Goal: Information Seeking & Learning: Learn about a topic

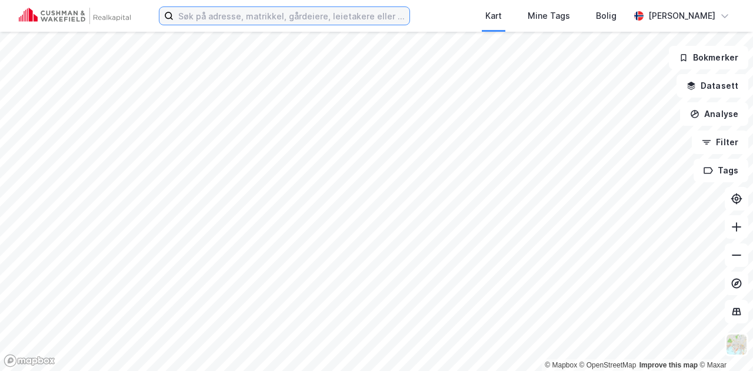
click at [210, 18] on input at bounding box center [292, 16] width 236 height 18
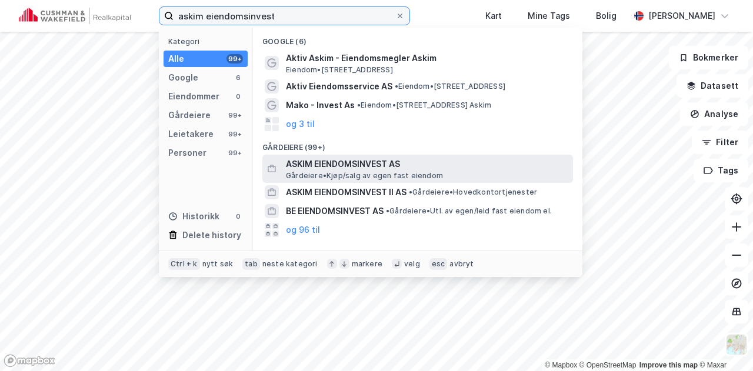
type input "askim eiendomsinvest"
click at [292, 162] on span "ASKIM EIENDOMSINVEST AS" at bounding box center [427, 164] width 283 height 14
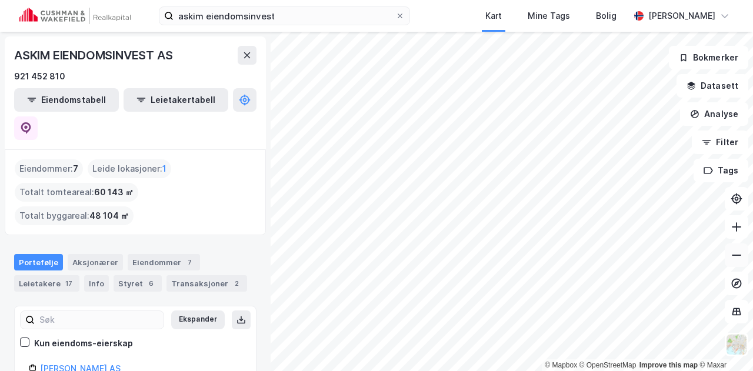
click at [737, 262] on button at bounding box center [737, 256] width 24 height 24
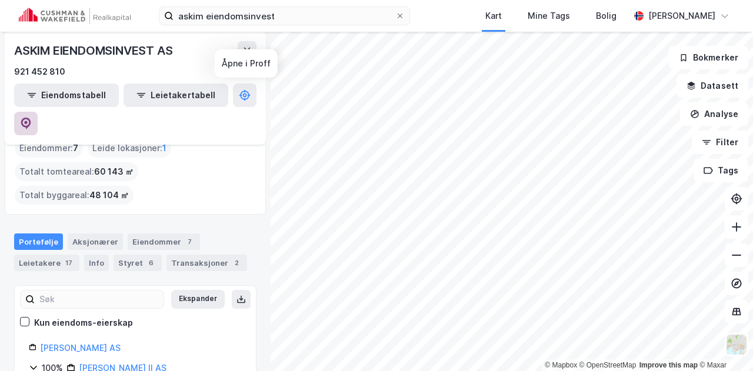
click at [31, 118] on icon at bounding box center [26, 124] width 10 height 12
click at [740, 255] on icon at bounding box center [737, 256] width 12 height 12
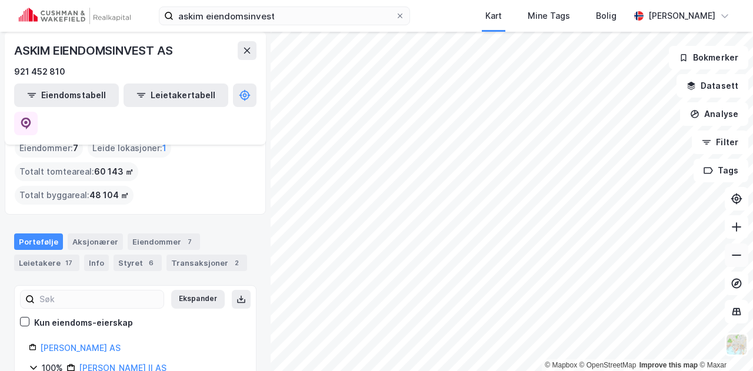
click at [740, 255] on icon at bounding box center [737, 256] width 12 height 12
click at [736, 225] on icon at bounding box center [736, 226] width 1 height 9
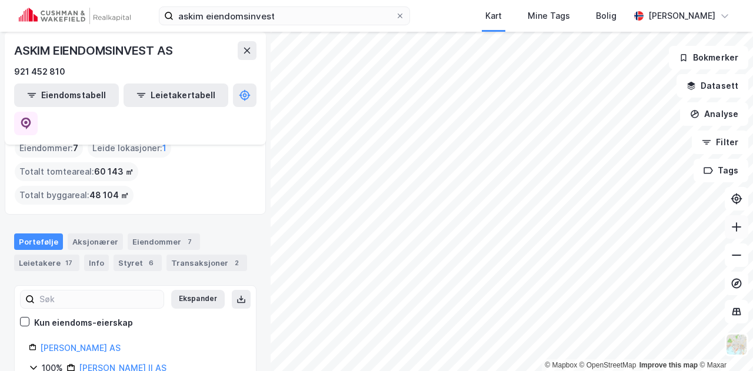
click at [736, 225] on icon at bounding box center [736, 226] width 1 height 9
click at [733, 255] on icon at bounding box center [737, 256] width 12 height 12
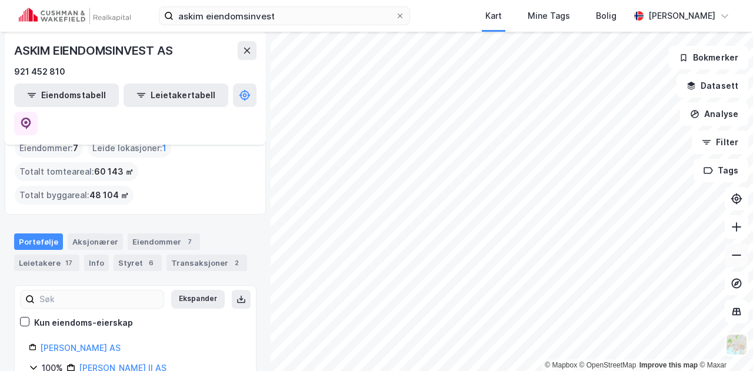
click at [733, 255] on icon at bounding box center [737, 256] width 12 height 12
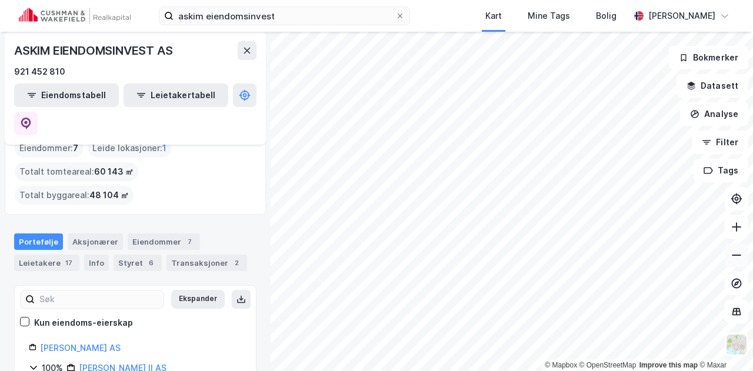
click at [733, 255] on icon at bounding box center [737, 256] width 12 height 12
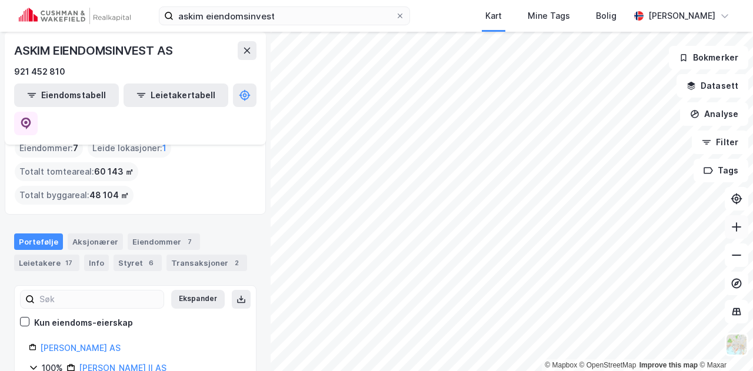
click at [736, 232] on icon at bounding box center [737, 227] width 12 height 12
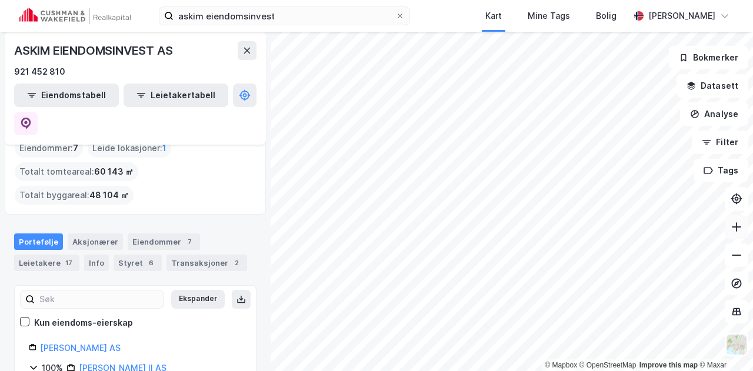
click at [736, 232] on icon at bounding box center [737, 227] width 12 height 12
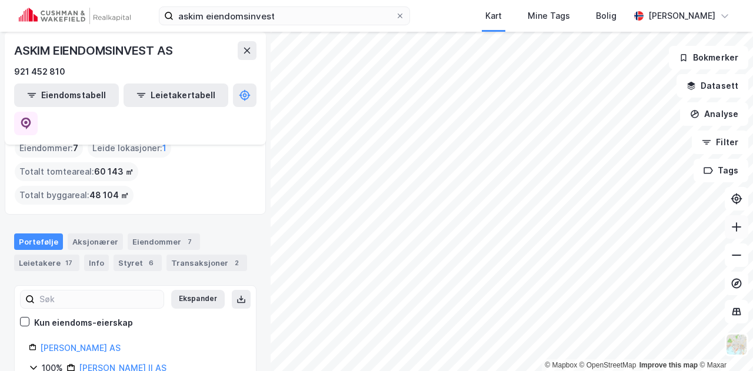
click at [736, 232] on icon at bounding box center [737, 227] width 12 height 12
